Goal: Task Accomplishment & Management: Use online tool/utility

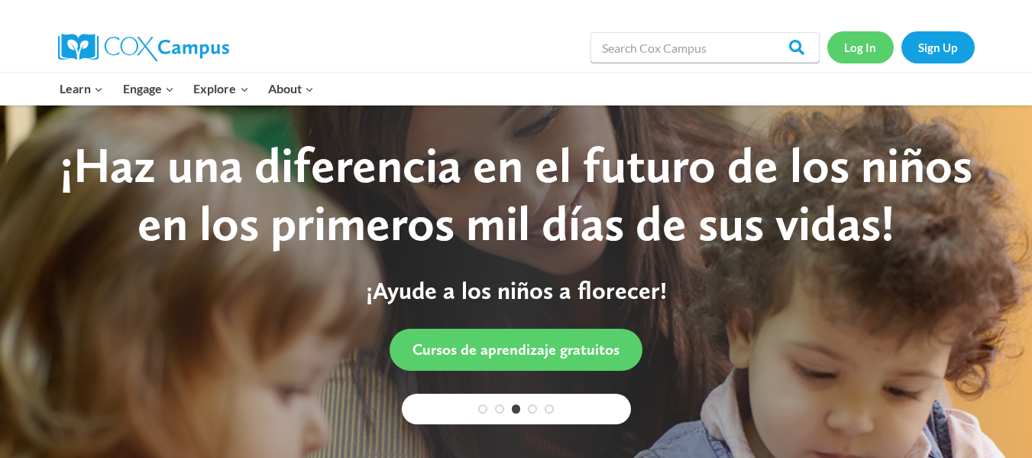
click at [853, 56] on link "Log In" at bounding box center [861, 46] width 66 height 31
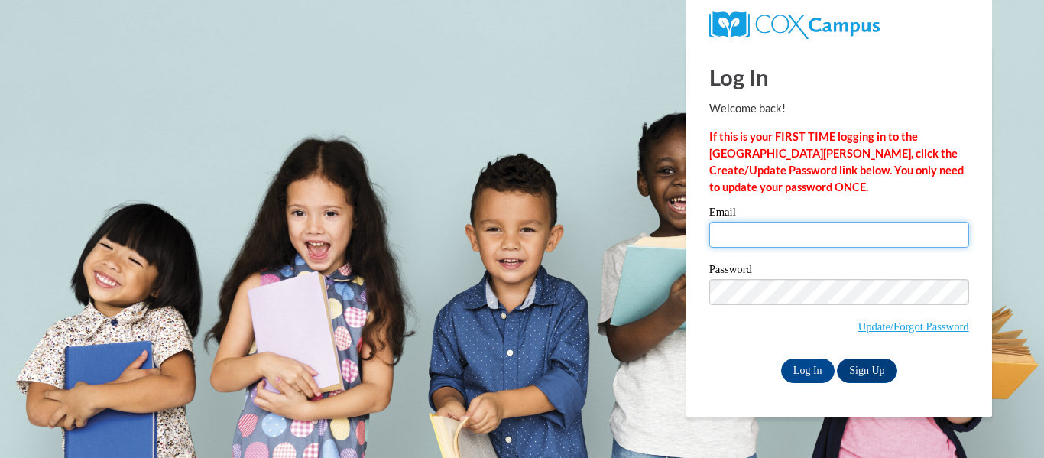
click at [754, 235] on input "Email" at bounding box center [839, 235] width 260 height 26
type input "[EMAIL_ADDRESS][DOMAIN_NAME]"
click at [675, 331] on body "Log In Welcome back! If this is your FIRST TIME logging in to the [GEOGRAPHIC_D…" at bounding box center [522, 229] width 1044 height 458
click at [689, 320] on body "Log In Welcome back! If this is your FIRST TIME logging in to the [GEOGRAPHIC_D…" at bounding box center [522, 229] width 1044 height 458
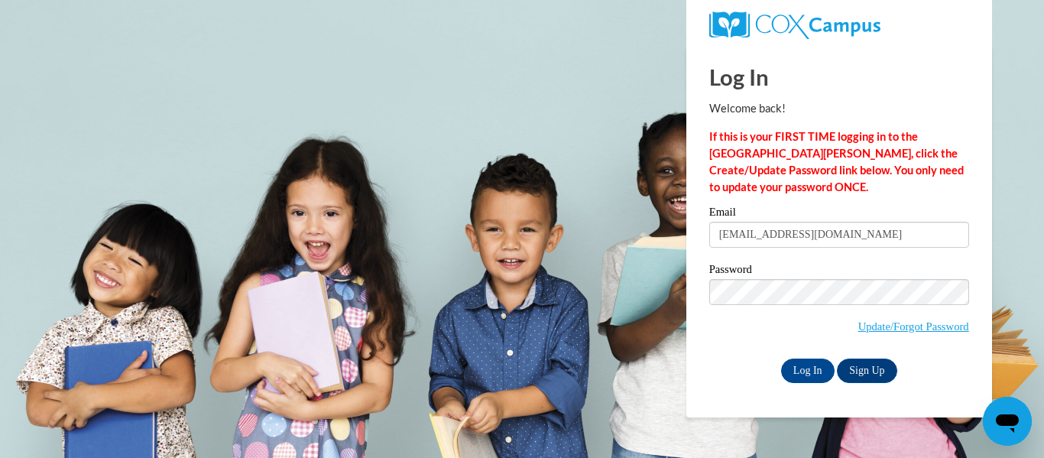
click at [654, 376] on body "Log In Welcome back! If this is your FIRST TIME logging in to the [GEOGRAPHIC_D…" at bounding box center [522, 229] width 1044 height 458
click at [800, 365] on input "Log In" at bounding box center [807, 370] width 53 height 24
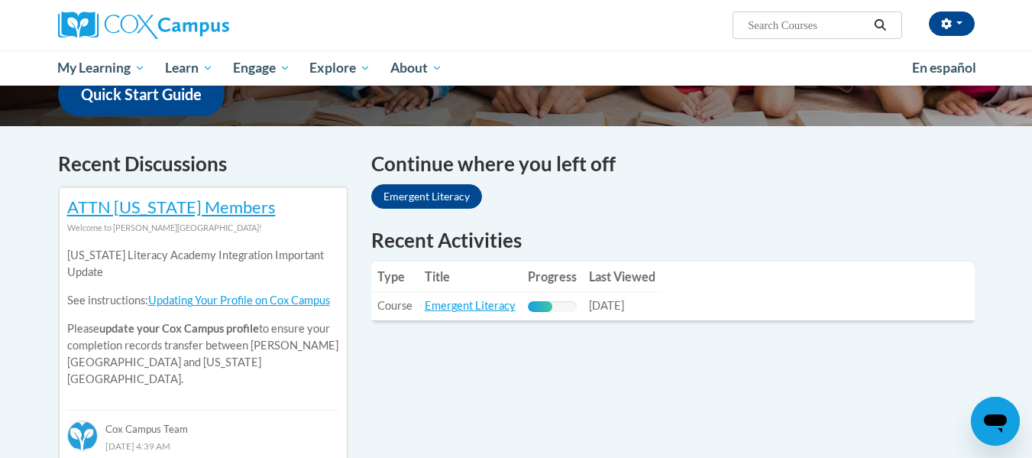
scroll to position [397, 0]
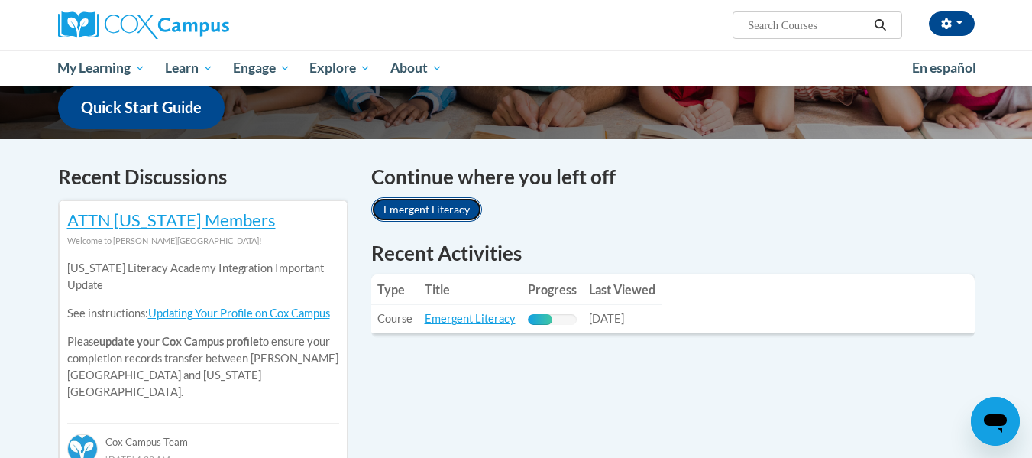
click at [435, 209] on link "Emergent Literacy" at bounding box center [426, 209] width 111 height 24
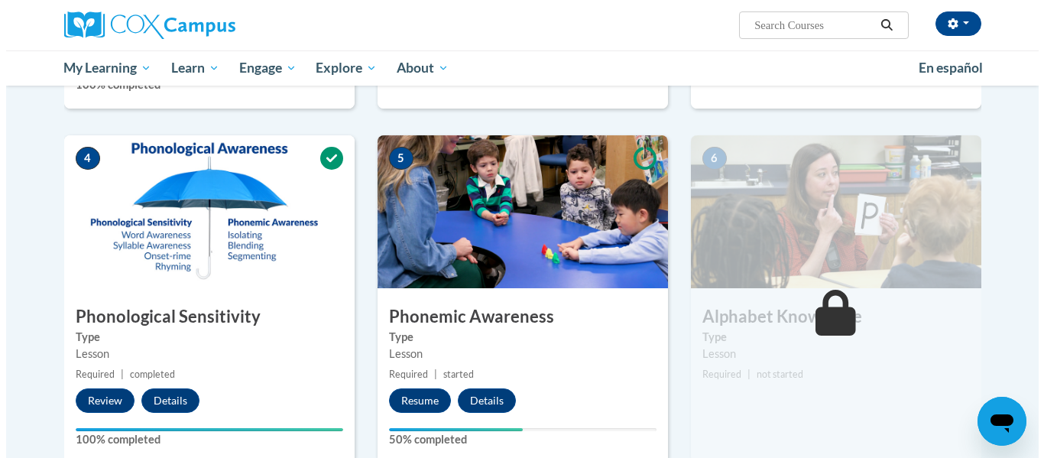
scroll to position [673, 0]
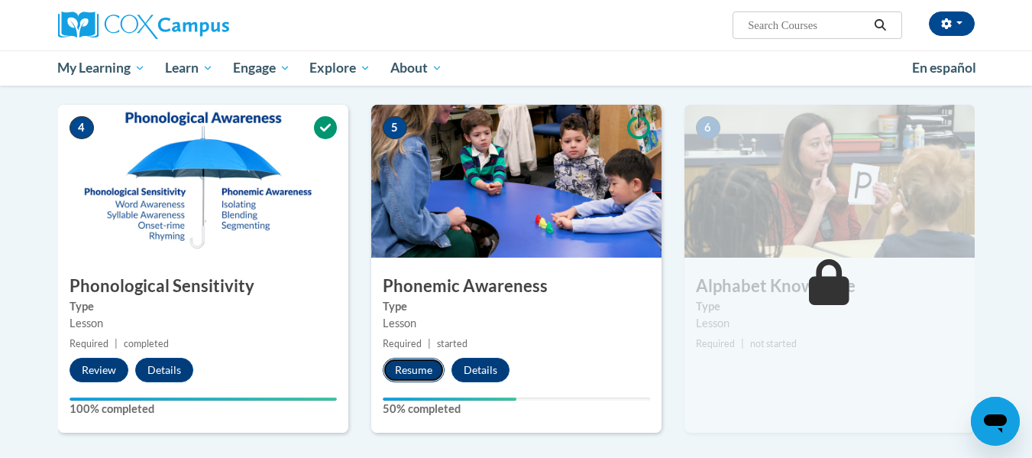
click at [420, 366] on button "Resume" at bounding box center [414, 370] width 62 height 24
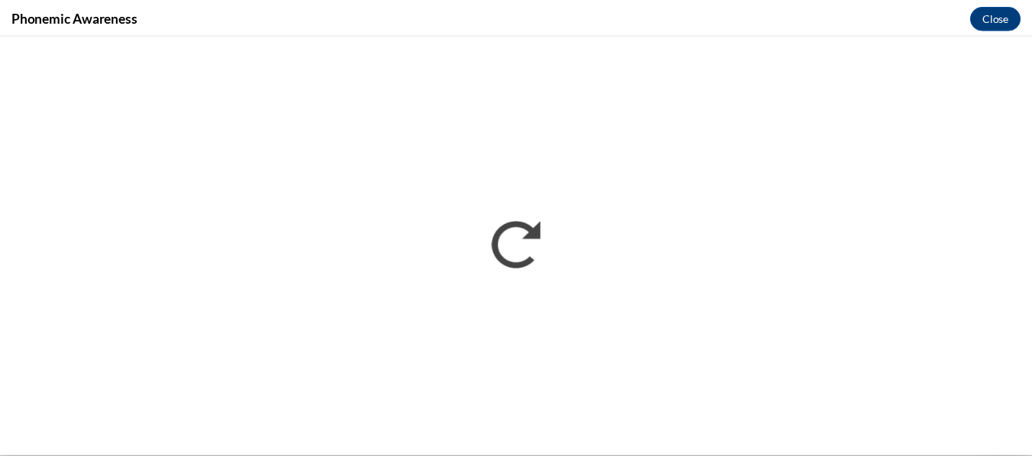
scroll to position [0, 0]
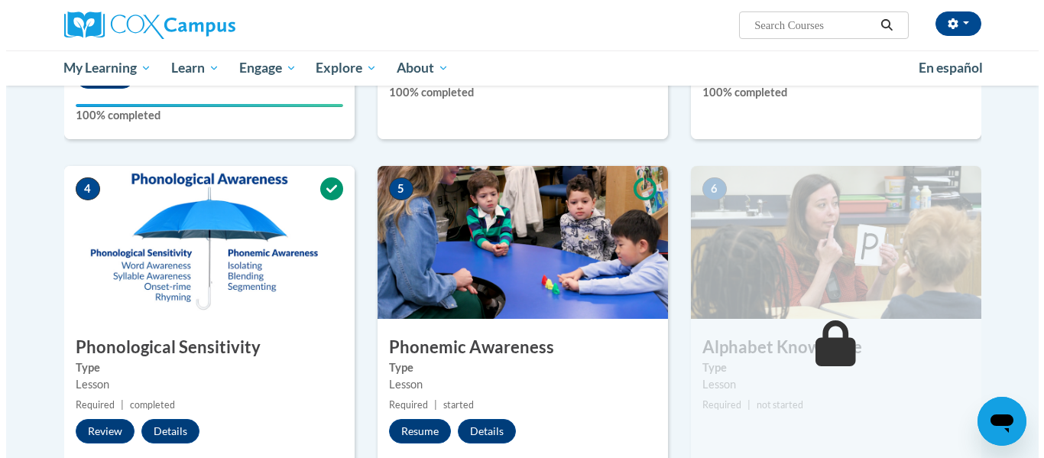
scroll to position [642, 0]
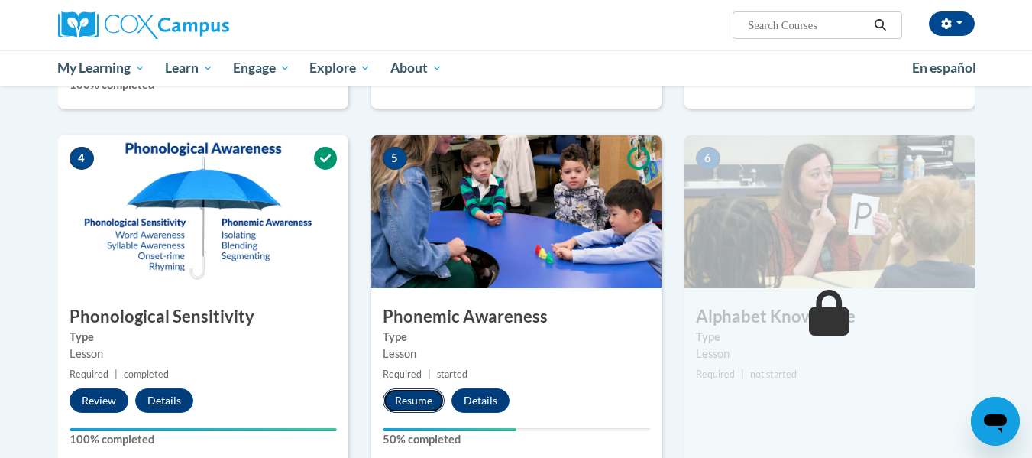
click at [423, 395] on button "Resume" at bounding box center [414, 400] width 62 height 24
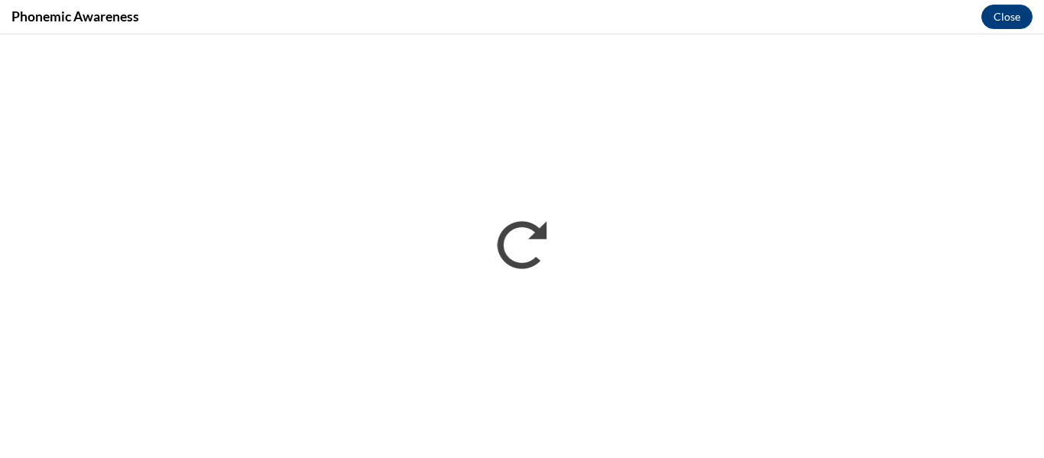
scroll to position [0, 0]
